Goal: Obtain resource: Obtain resource

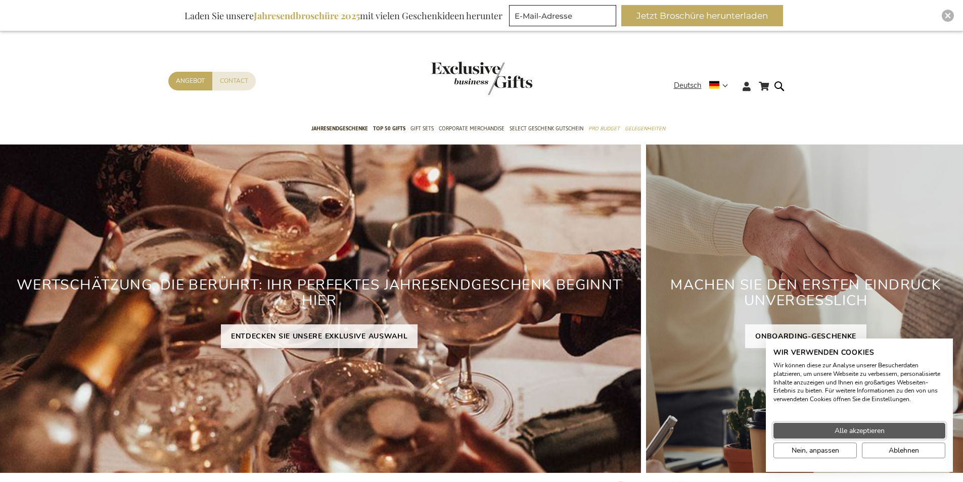
click at [844, 429] on span "Alle akzeptieren" at bounding box center [859, 431] width 50 height 11
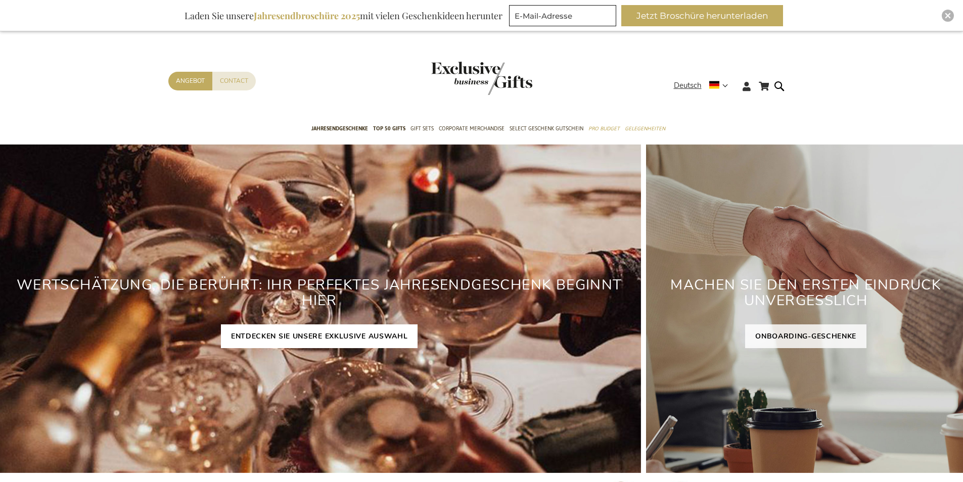
click at [373, 329] on link "ENTDECKEN SIE UNSERE EXKLUSIVE AUSWAHL" at bounding box center [319, 336] width 197 height 24
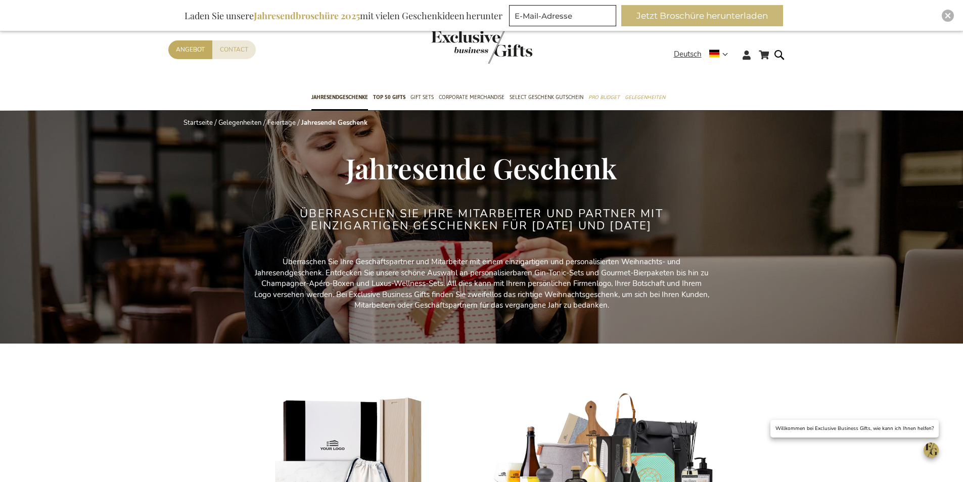
click at [710, 19] on button "Jetzt Broschüre herunterladen" at bounding box center [702, 15] width 162 height 21
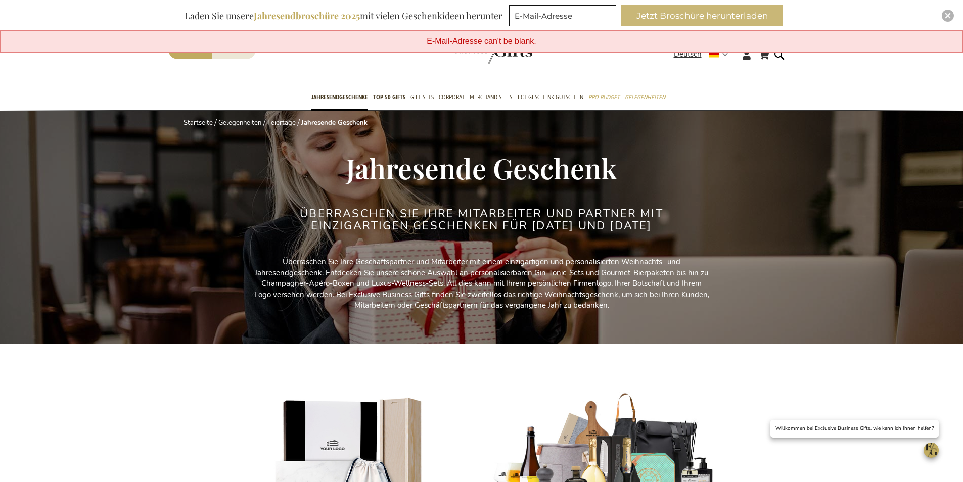
click at [727, 21] on button "Jetzt Broschüre herunterladen" at bounding box center [702, 15] width 162 height 21
click at [645, 21] on button "Jetzt Broschüre herunterladen" at bounding box center [702, 15] width 162 height 21
